Goal: Find specific page/section: Find specific page/section

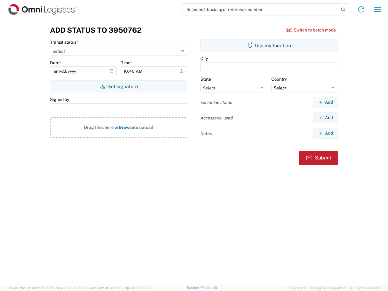
click at [261, 9] on input "search" at bounding box center [260, 10] width 157 height 12
click at [343, 10] on icon at bounding box center [343, 9] width 8 height 8
click at [362, 9] on icon at bounding box center [362, 10] width 10 height 10
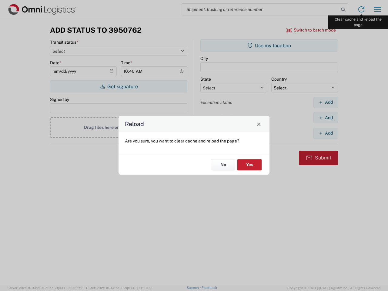
click at [378, 9] on div "Reload Are you sure, you want to clear cache and reload the page? No Yes" at bounding box center [194, 145] width 388 height 291
click at [312, 30] on div "Reload Are you sure, you want to clear cache and reload the page? No Yes" at bounding box center [194, 145] width 388 height 291
click at [119, 86] on div "Reload Are you sure, you want to clear cache and reload the page? No Yes" at bounding box center [194, 145] width 388 height 291
click at [269, 46] on div "Reload Are you sure, you want to clear cache and reload the page? No Yes" at bounding box center [194, 145] width 388 height 291
click at [326, 102] on div "Reload Are you sure, you want to clear cache and reload the page? No Yes" at bounding box center [194, 145] width 388 height 291
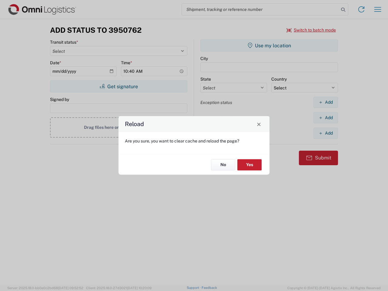
click at [326, 118] on div "Reload Are you sure, you want to clear cache and reload the page? No Yes" at bounding box center [194, 145] width 388 height 291
click at [326, 133] on div "Reload Are you sure, you want to clear cache and reload the page? No Yes" at bounding box center [194, 145] width 388 height 291
